Goal: Use online tool/utility: Utilize a website feature to perform a specific function

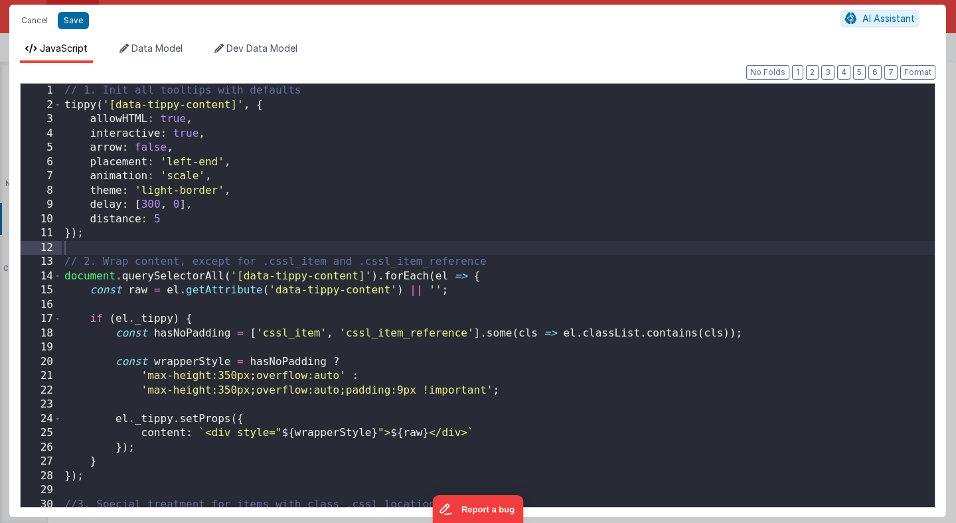
scroll to position [631, 0]
click at [39, 18] on button "Cancel" at bounding box center [35, 20] width 40 height 19
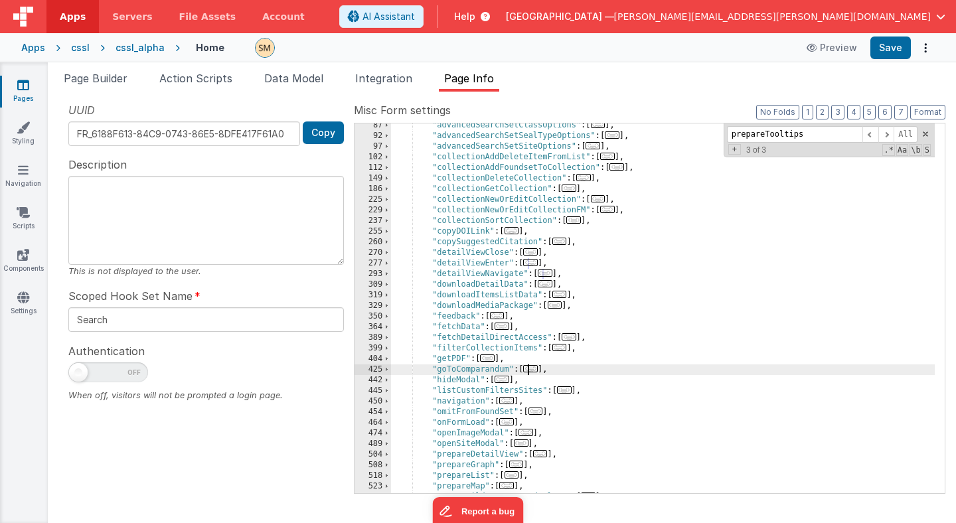
scroll to position [938, 0]
click at [481, 340] on div ""advancedSearchSetClassOptions" : [ ... ] , "advancedSearchSetSealTypeOptions" …" at bounding box center [663, 315] width 544 height 391
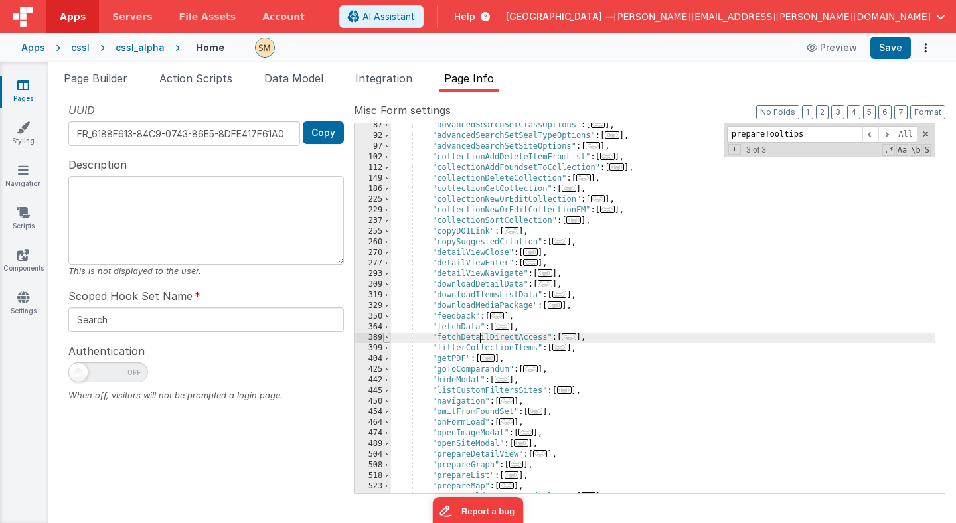
click at [385, 338] on span at bounding box center [386, 338] width 7 height 11
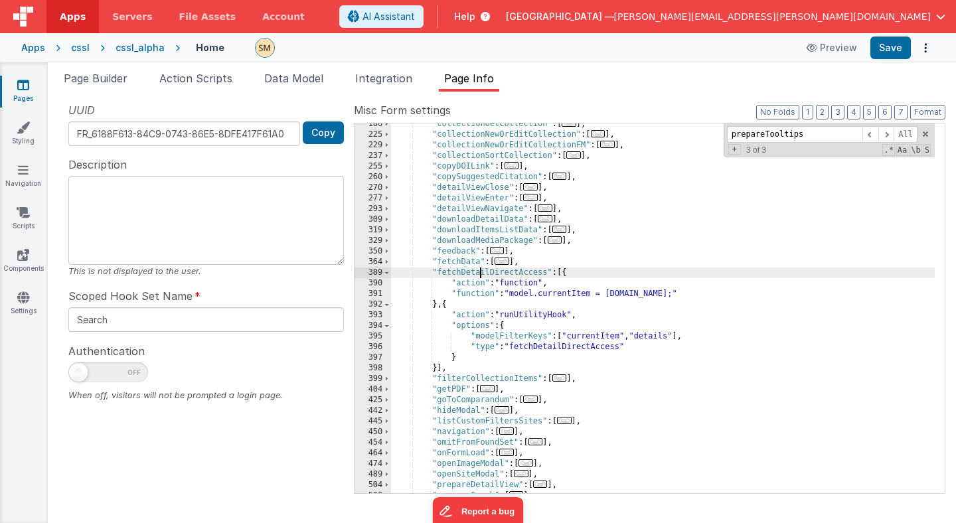
scroll to position [1000, 0]
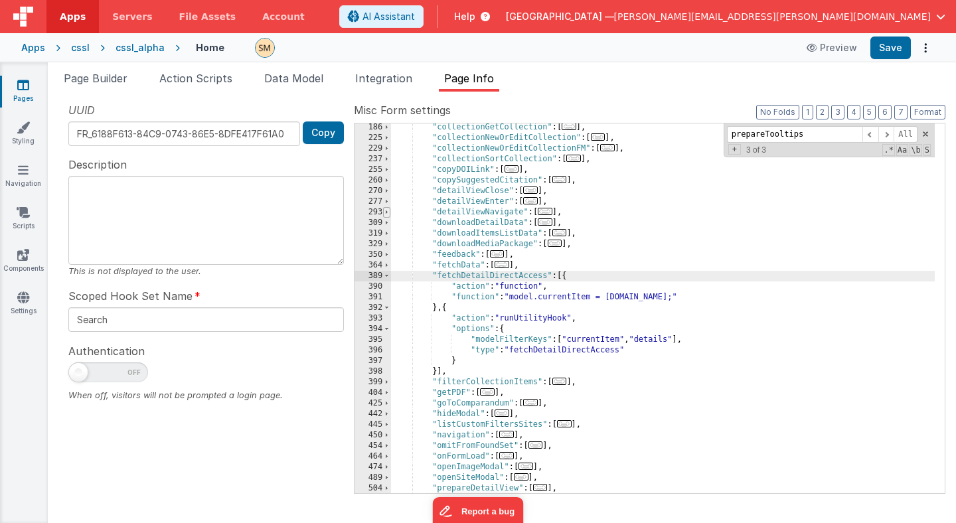
click at [386, 211] on span at bounding box center [386, 212] width 7 height 11
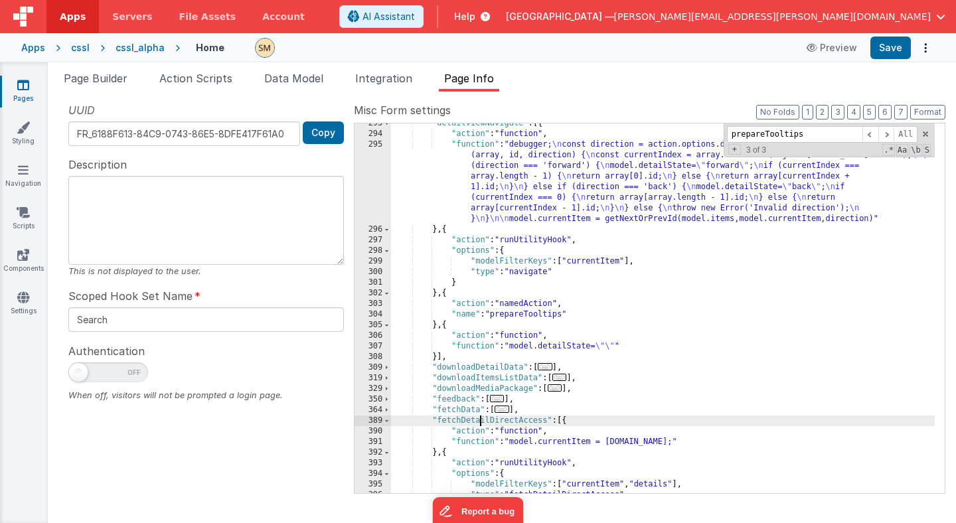
scroll to position [1104, 0]
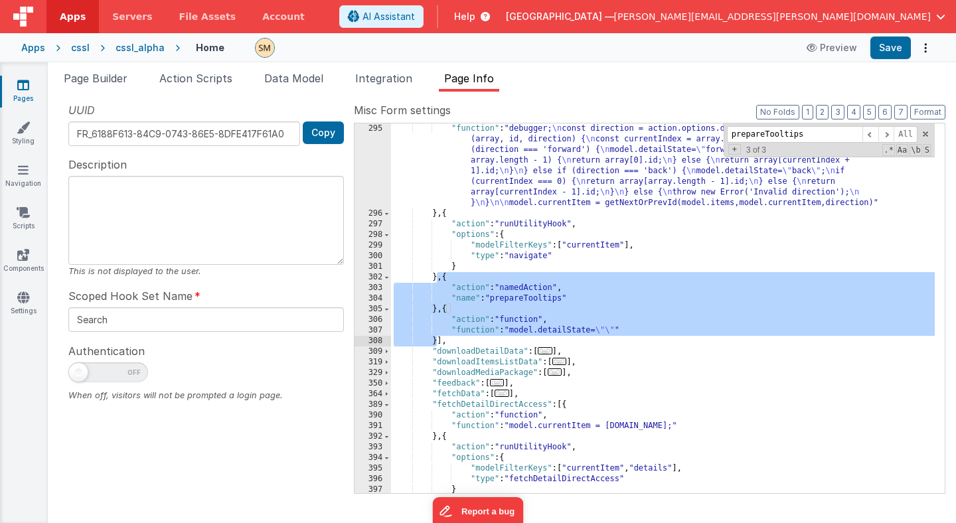
drag, startPoint x: 437, startPoint y: 278, endPoint x: 437, endPoint y: 336, distance: 58.4
click at [437, 336] on div ""function" : "debugger; \n const direction = action.options.direction; \n\n fun…" at bounding box center [663, 355] width 544 height 465
click at [441, 307] on div ""function" : "debugger; \n const direction = action.options.direction; \n\n fun…" at bounding box center [663, 355] width 544 height 465
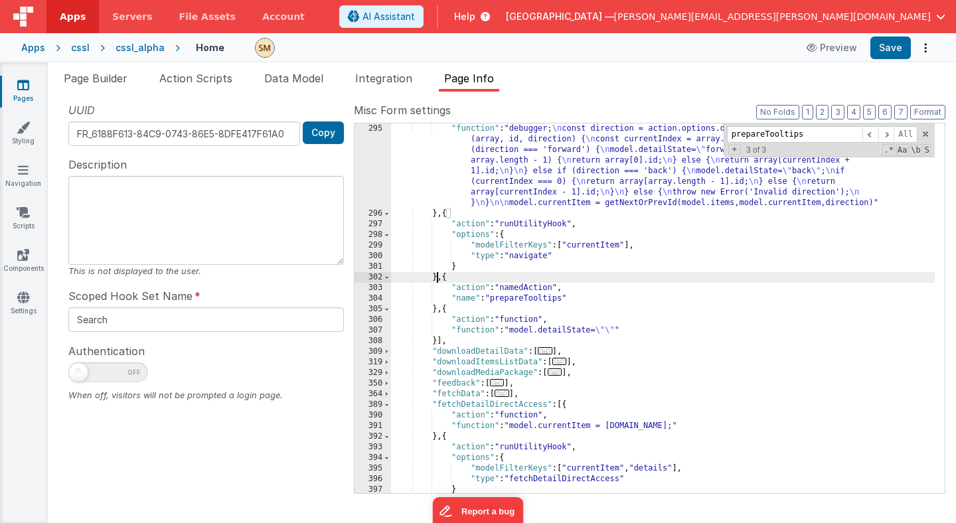
click at [437, 281] on div ""function" : "debugger; \n const direction = action.options.direction; \n\n fun…" at bounding box center [663, 355] width 544 height 465
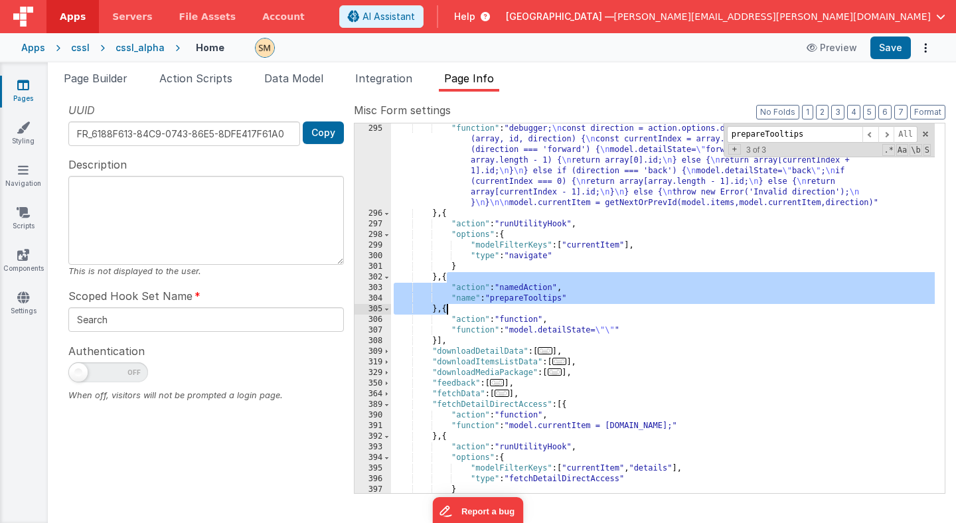
drag, startPoint x: 447, startPoint y: 279, endPoint x: 445, endPoint y: 313, distance: 33.9
click at [445, 313] on div ""function" : "debugger; \n const direction = action.options.direction; \n\n fun…" at bounding box center [663, 355] width 544 height 465
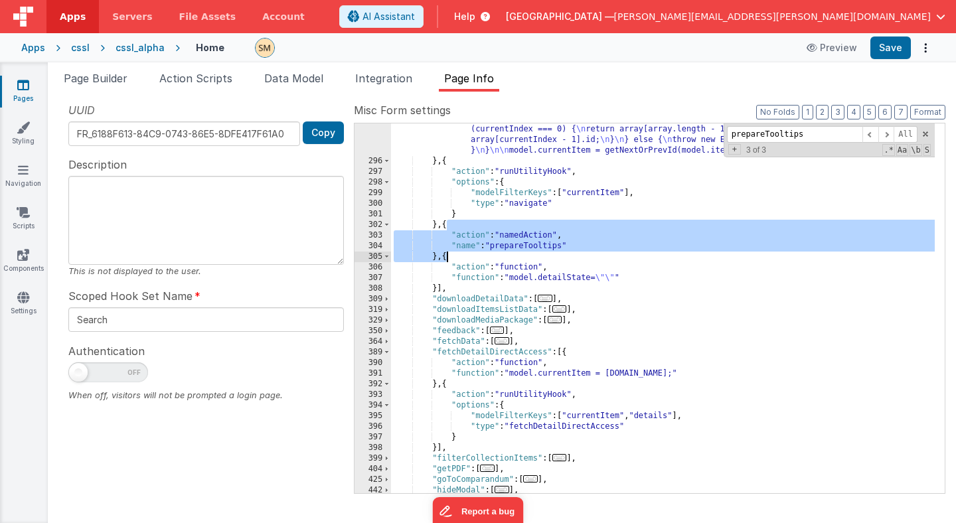
scroll to position [1157, 0]
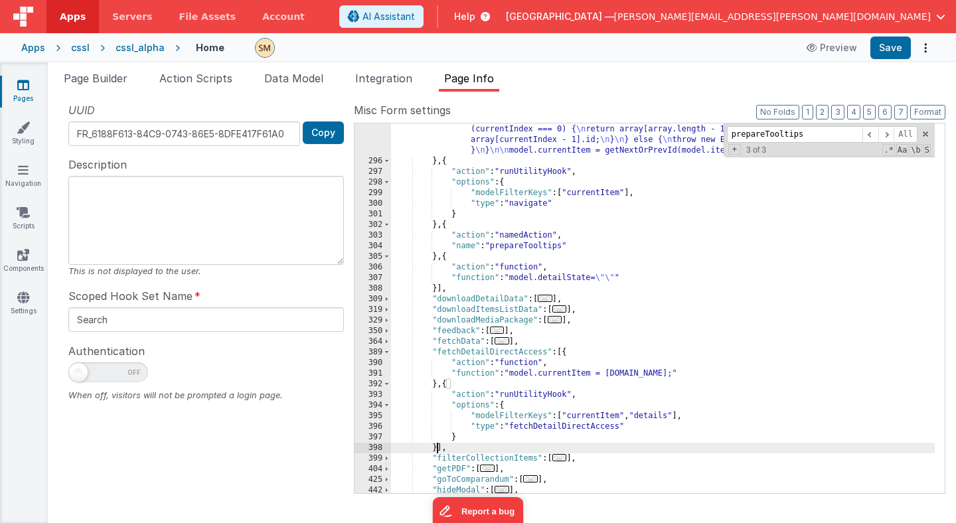
click at [437, 445] on div ""function" : "debugger; \n const direction = action.options.direction; \n\n fun…" at bounding box center [663, 303] width 544 height 465
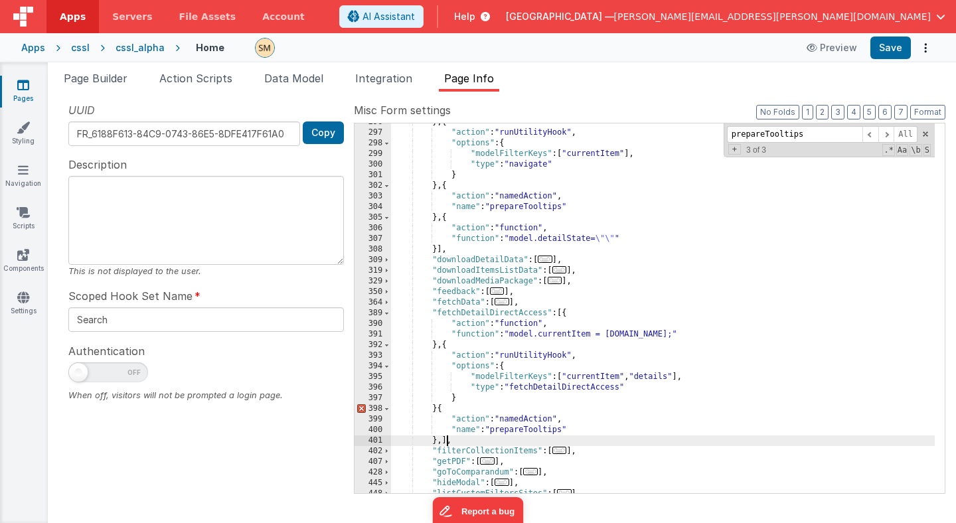
scroll to position [1197, 0]
click at [435, 410] on div "} , { "action" : "runUtilityHook" , "options" : { "modelFilterKeys" : [ "curren…" at bounding box center [663, 311] width 544 height 391
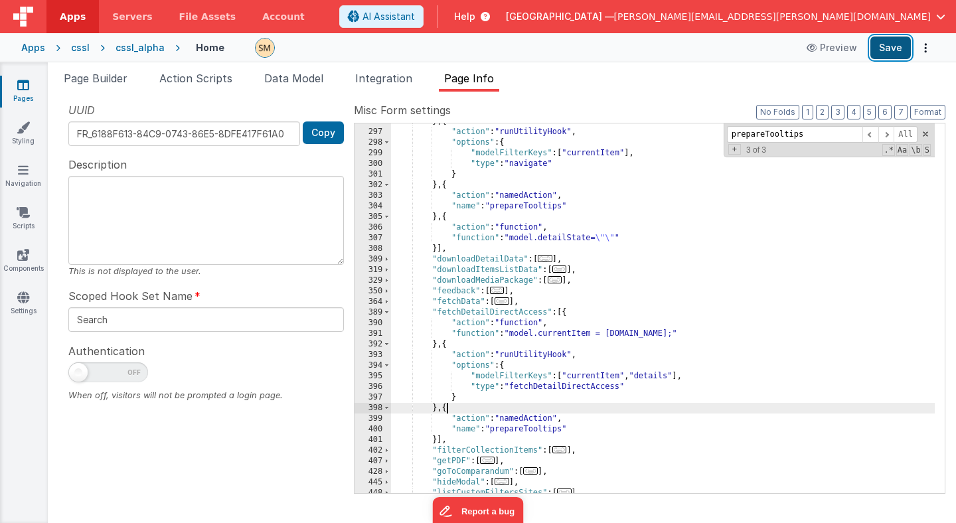
click at [887, 52] on button "Save" at bounding box center [890, 48] width 40 height 23
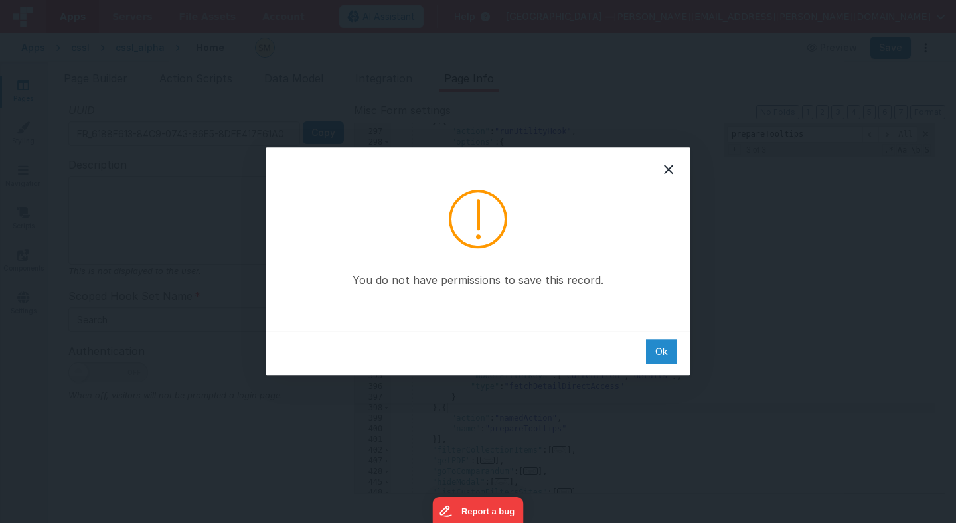
click at [662, 352] on div "Ok" at bounding box center [661, 351] width 31 height 25
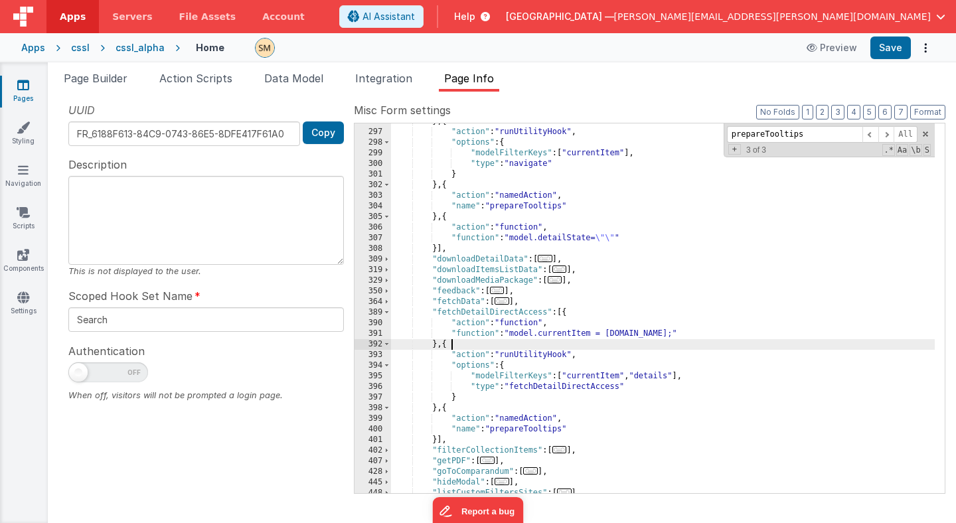
click at [631, 349] on div "} , { "action" : "runUtilityHook" , "options" : { "modelFilterKeys" : [ "curren…" at bounding box center [663, 311] width 544 height 391
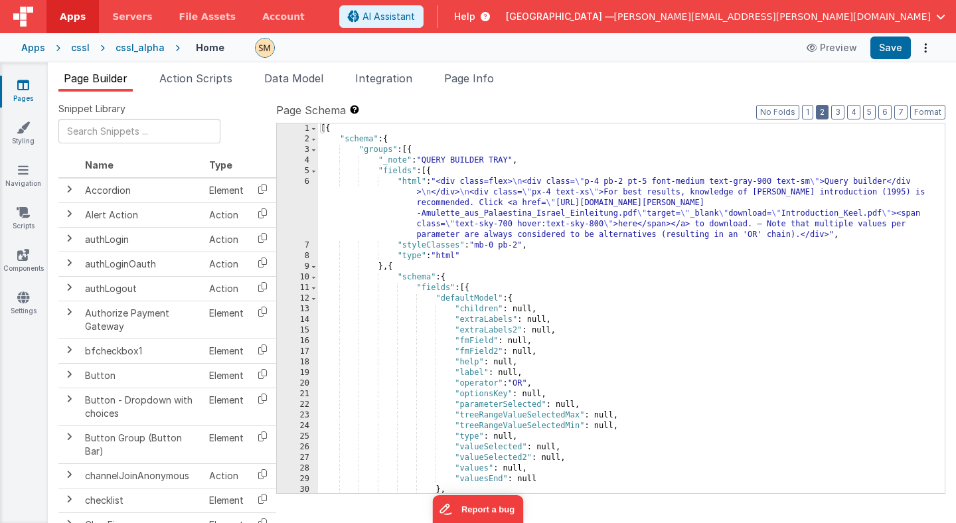
click at [828, 114] on button "2" at bounding box center [822, 112] width 13 height 15
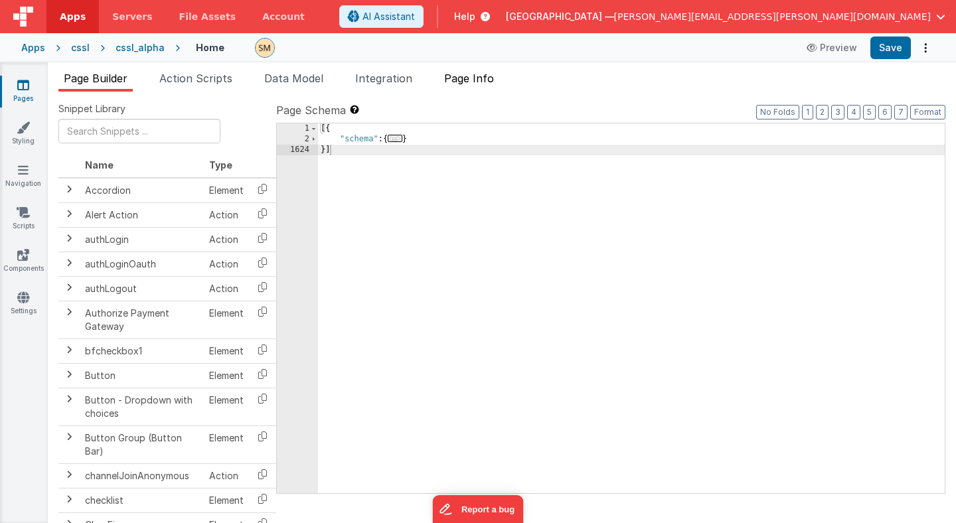
click at [471, 76] on span "Page Info" at bounding box center [469, 78] width 50 height 13
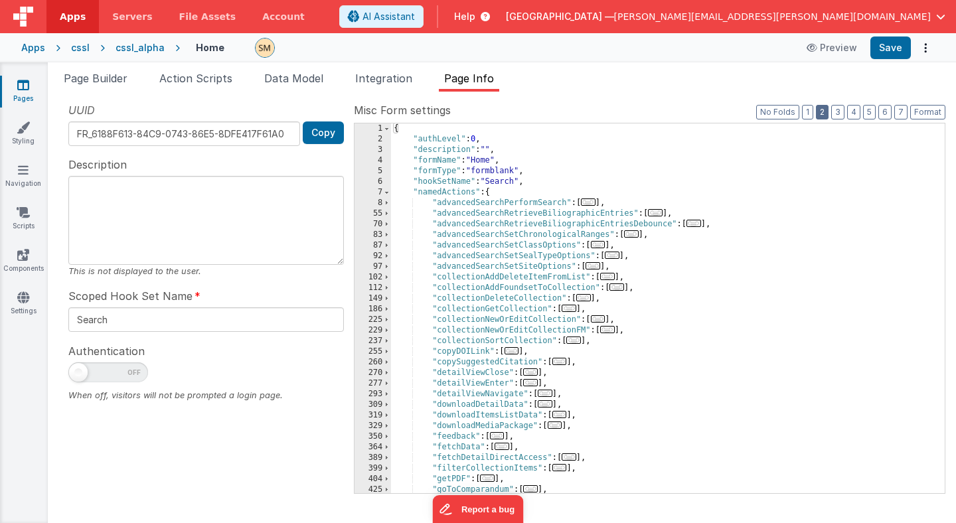
click at [828, 113] on button "2" at bounding box center [822, 112] width 13 height 15
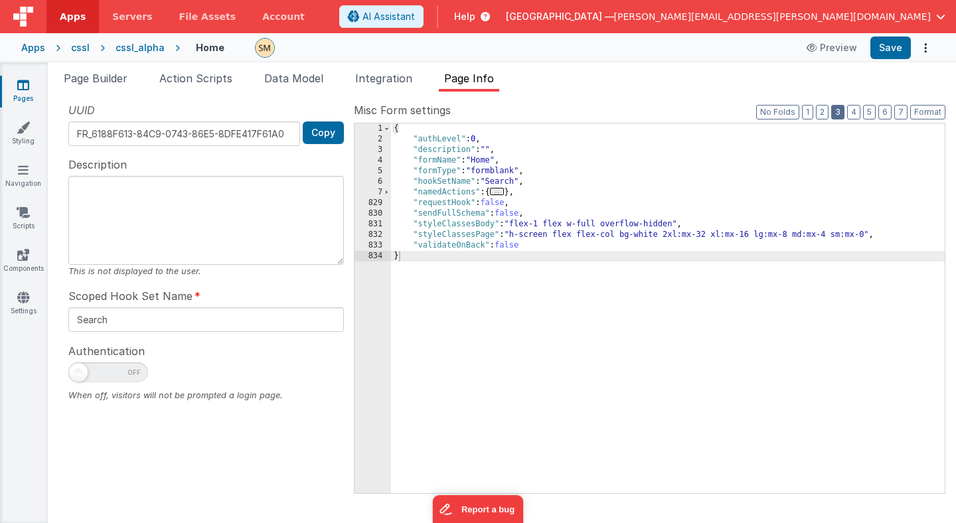
click at [841, 113] on button "3" at bounding box center [837, 112] width 13 height 15
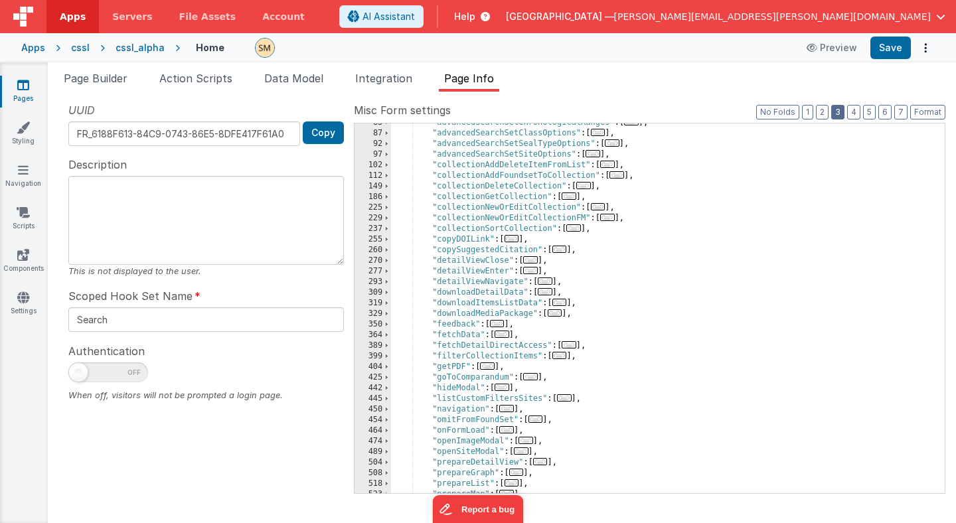
scroll to position [125, 0]
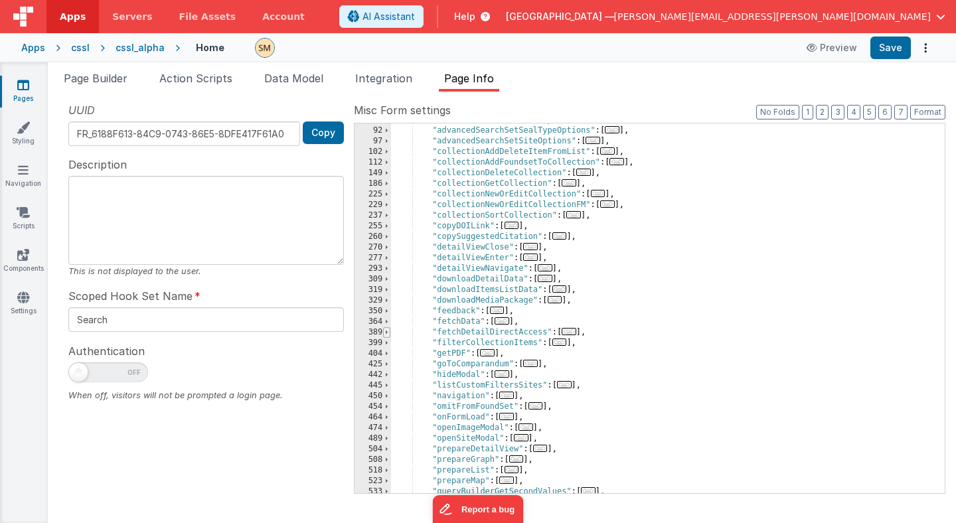
click at [386, 331] on span at bounding box center [386, 332] width 7 height 11
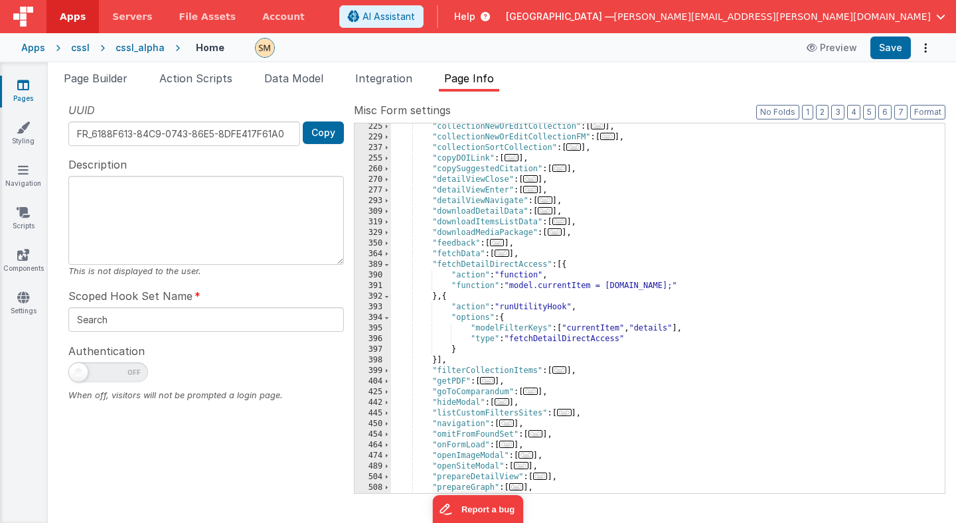
scroll to position [193, 0]
click at [437, 362] on div ""collectionNewOrEditCollection" : [ ... ] , "collectionNewOrEditCollectionFM" :…" at bounding box center [668, 316] width 554 height 391
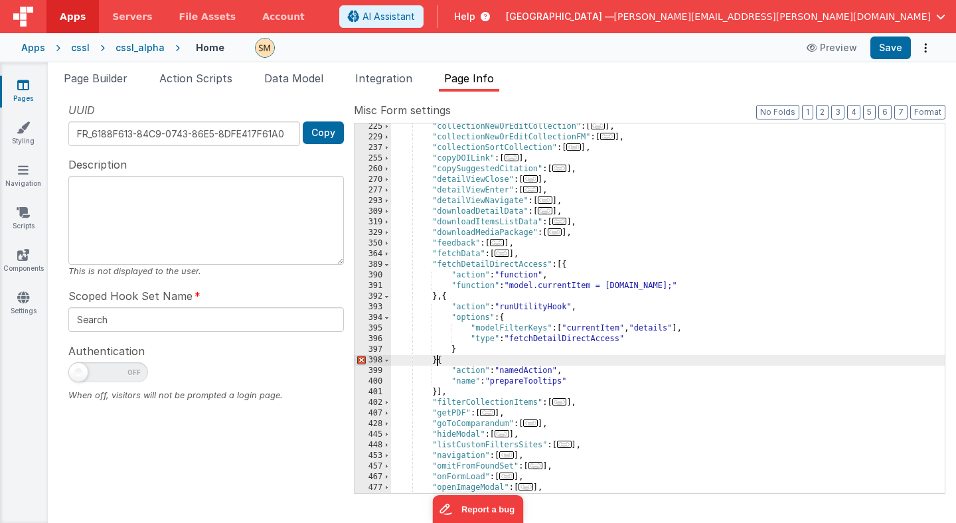
click at [436, 360] on div ""collectionNewOrEditCollection" : [ ... ] , "collectionNewOrEditCollectionFM" :…" at bounding box center [668, 316] width 554 height 391
click at [893, 43] on button "Save" at bounding box center [890, 48] width 40 height 23
